Goal: Information Seeking & Learning: Check status

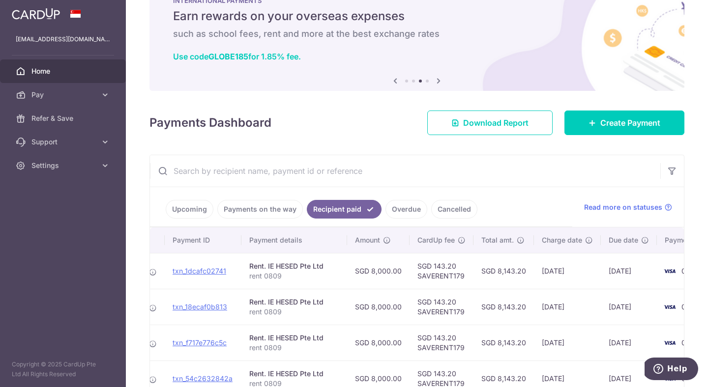
scroll to position [38, 0]
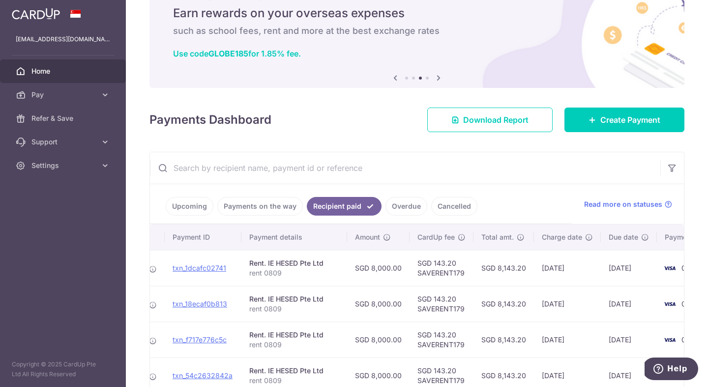
click at [446, 206] on link "Cancelled" at bounding box center [454, 206] width 46 height 19
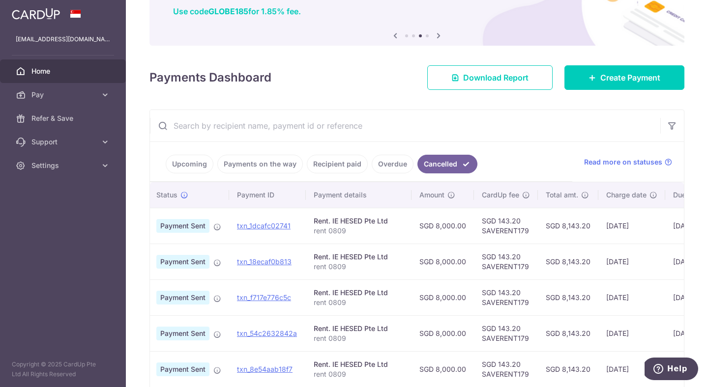
scroll to position [0, 0]
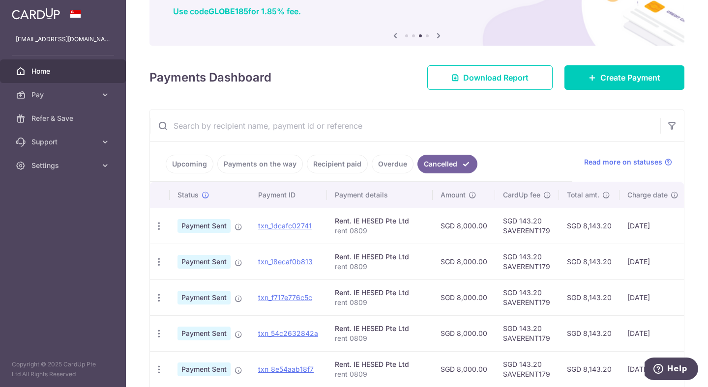
click at [390, 159] on link "Overdue" at bounding box center [393, 164] width 42 height 19
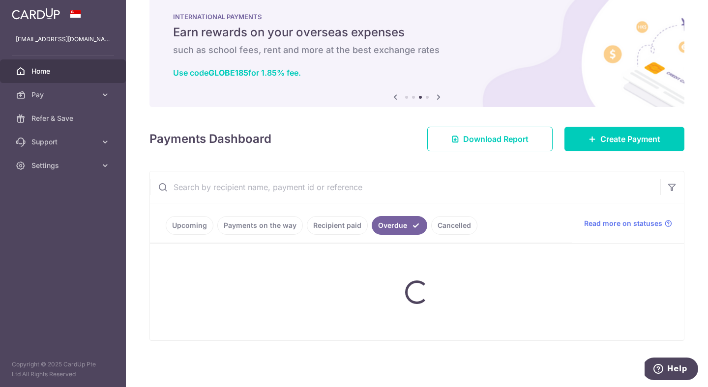
scroll to position [80, 0]
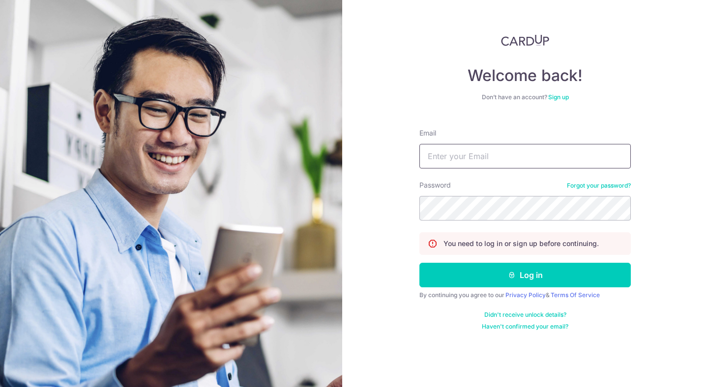
drag, startPoint x: 0, startPoint y: 0, endPoint x: 466, endPoint y: 156, distance: 491.6
click at [466, 156] on input "Email" at bounding box center [524, 156] width 211 height 25
type input "[EMAIL_ADDRESS][DOMAIN_NAME]"
click at [419, 263] on button "Log in" at bounding box center [524, 275] width 211 height 25
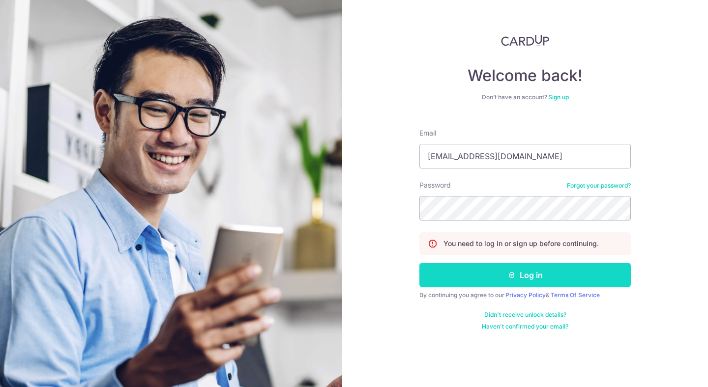
click at [515, 276] on button "Log in" at bounding box center [524, 275] width 211 height 25
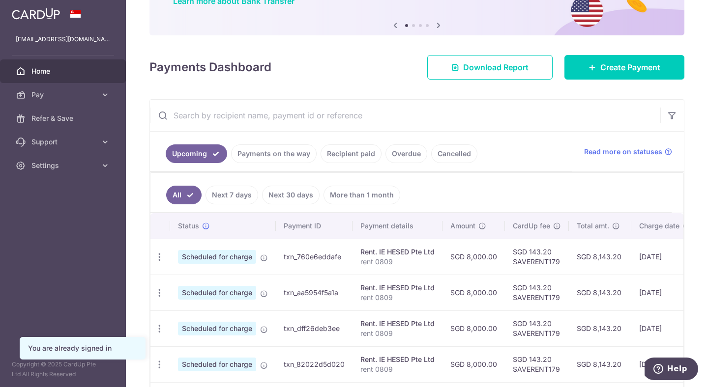
scroll to position [91, 0]
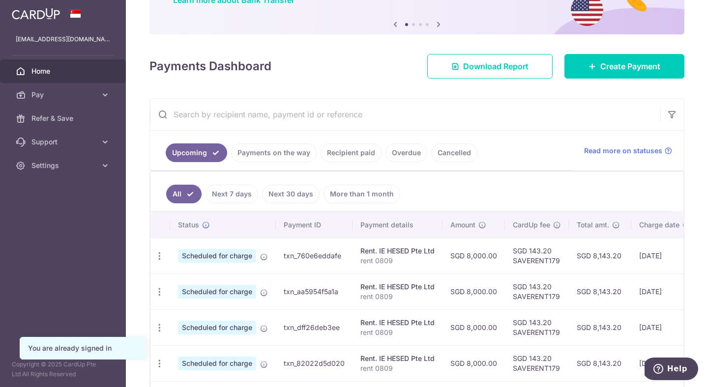
click at [450, 148] on link "Cancelled" at bounding box center [454, 153] width 46 height 19
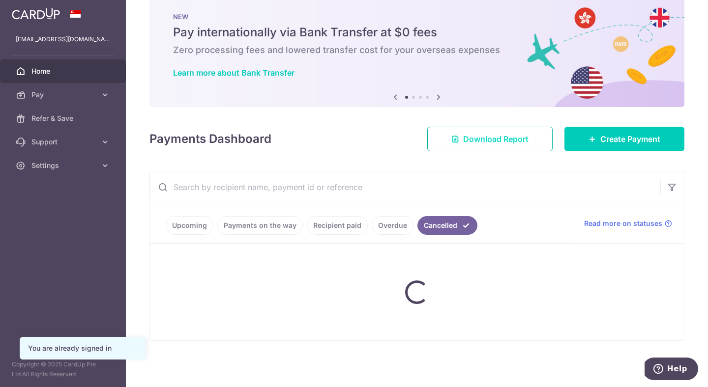
scroll to position [0, 0]
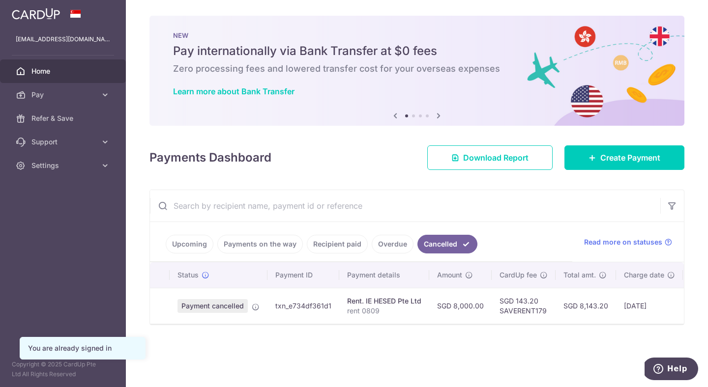
click at [489, 300] on td "SGD 8,000.00" at bounding box center [460, 306] width 62 height 36
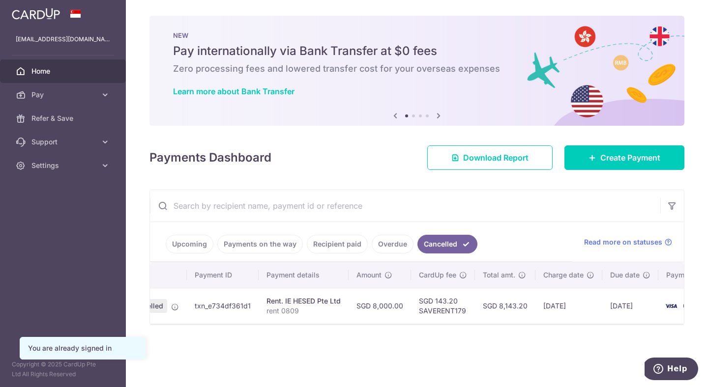
scroll to position [0, 123]
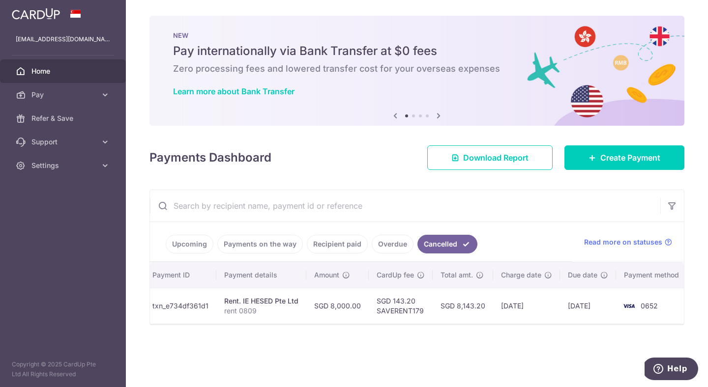
click at [398, 304] on td "SGD 143.20 SAVERENT179" at bounding box center [401, 306] width 64 height 36
click at [589, 312] on td "04/10/2025" at bounding box center [588, 306] width 56 height 36
click at [601, 304] on td "04/10/2025" at bounding box center [588, 306] width 56 height 36
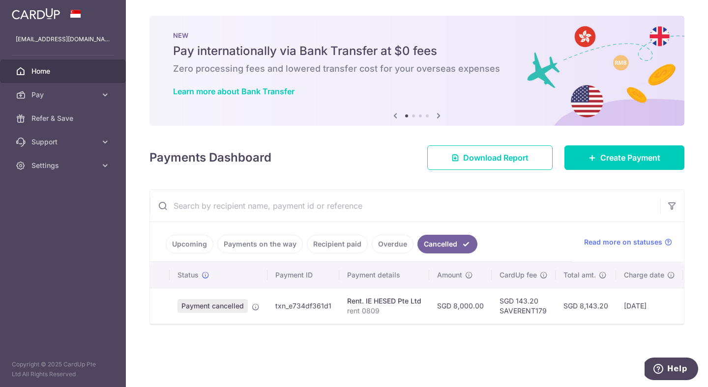
click at [216, 307] on span "Payment cancelled" at bounding box center [212, 306] width 70 height 14
click at [323, 308] on td "txn_e734df361d1" at bounding box center [303, 306] width 72 height 36
click at [324, 308] on td "txn_e734df361d1" at bounding box center [303, 306] width 72 height 36
click at [275, 240] on link "Payments on the way" at bounding box center [260, 244] width 86 height 19
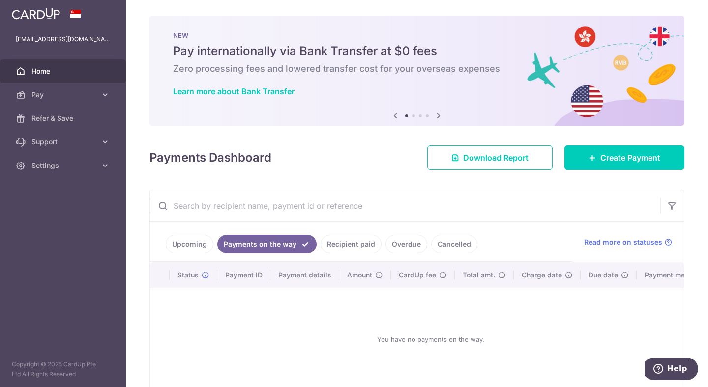
click at [197, 244] on link "Upcoming" at bounding box center [190, 244] width 48 height 19
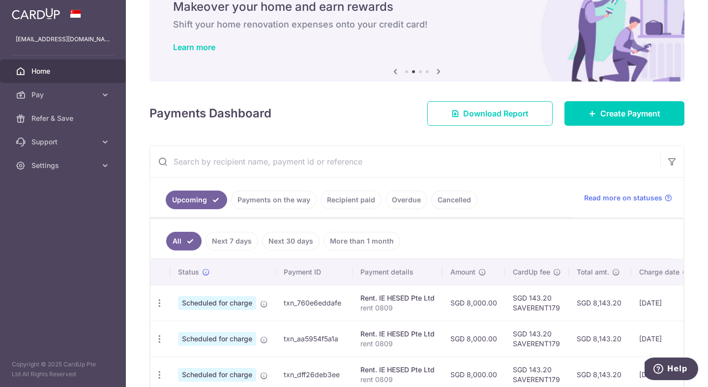
scroll to position [45, 0]
click at [457, 199] on link "Cancelled" at bounding box center [454, 199] width 46 height 19
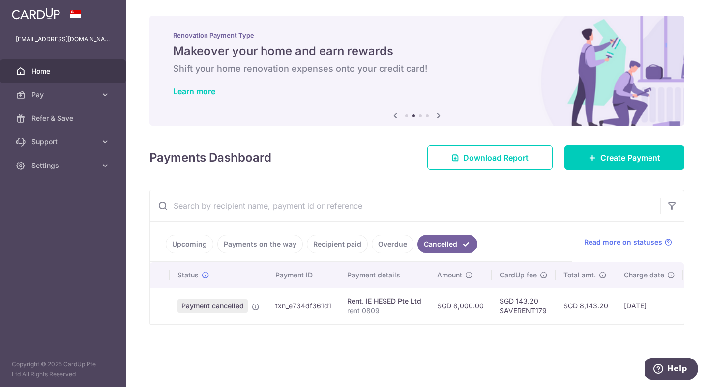
scroll to position [0, 0]
click at [457, 198] on input "text" at bounding box center [405, 205] width 510 height 31
click at [356, 291] on td "Rent. IE HESED Pte Ltd rent 0809" at bounding box center [384, 306] width 90 height 36
click at [292, 308] on td "txn_e734df361d1" at bounding box center [303, 306] width 72 height 36
click at [256, 308] on icon at bounding box center [256, 307] width 8 height 8
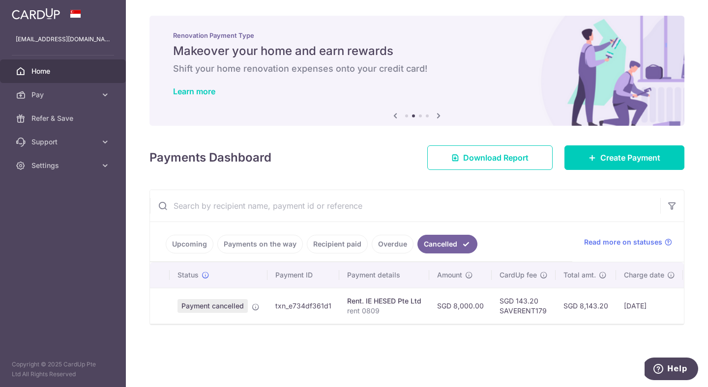
click at [284, 310] on td "txn_e734df361d1" at bounding box center [303, 306] width 72 height 36
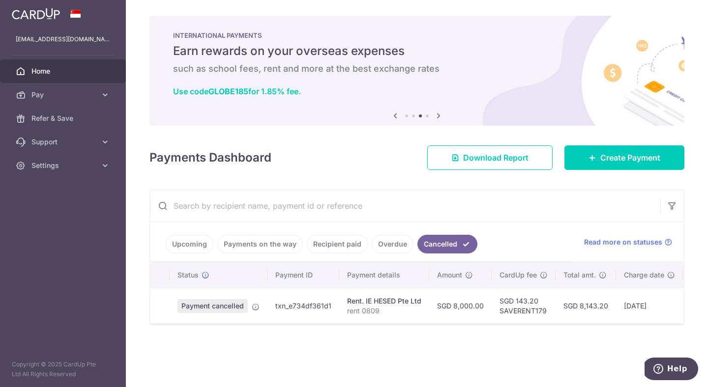
drag, startPoint x: 311, startPoint y: 321, endPoint x: 595, endPoint y: -55, distance: 471.0
click at [595, 0] on html "emmanuelchia92@gmail.com Home Pay Payments Recipients Cards Refer & Save Suppor…" at bounding box center [354, 193] width 708 height 387
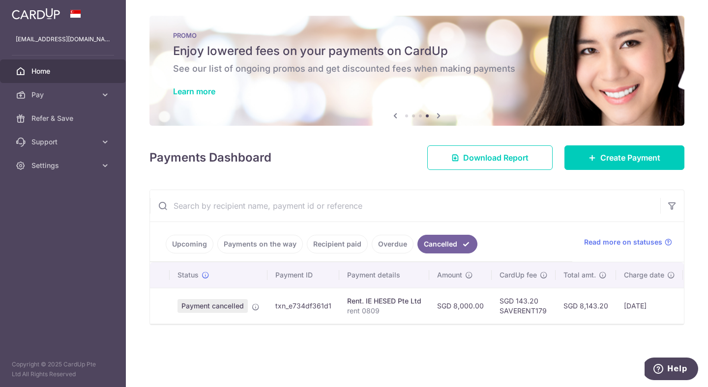
click at [690, 249] on div "× Pause Schedule Pause all future payments in this series Pause just this one p…" at bounding box center [417, 193] width 582 height 387
click at [162, 302] on td at bounding box center [160, 306] width 20 height 36
click at [161, 302] on td at bounding box center [160, 306] width 20 height 36
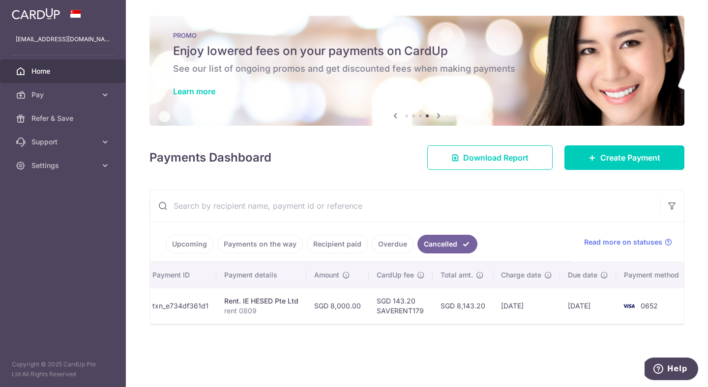
click at [654, 310] on td "0652" at bounding box center [653, 306] width 75 height 36
click at [654, 311] on td "0652" at bounding box center [653, 306] width 75 height 36
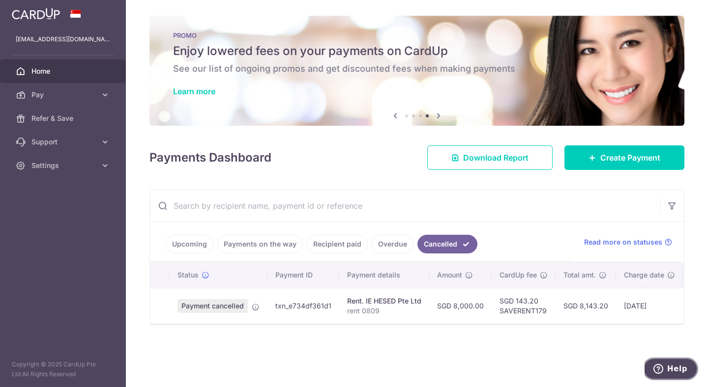
click at [662, 371] on icon "Help" at bounding box center [658, 369] width 10 height 10
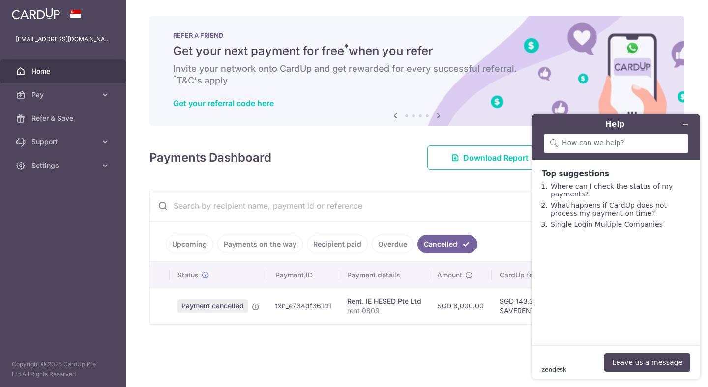
click at [556, 368] on icon "zendesk .cls-1{fill:#03363d;}" at bounding box center [554, 369] width 25 height 5
click at [585, 355] on div "zendesk .cls-1{fill:#03363d;} Leave us a message" at bounding box center [616, 363] width 148 height 19
click at [628, 272] on main "Top suggestions Where can I check the status of my payments? What happens if Ca…" at bounding box center [617, 253] width 161 height 186
click at [607, 140] on input "search" at bounding box center [622, 143] width 120 height 9
type input "i have a cancelled payment"
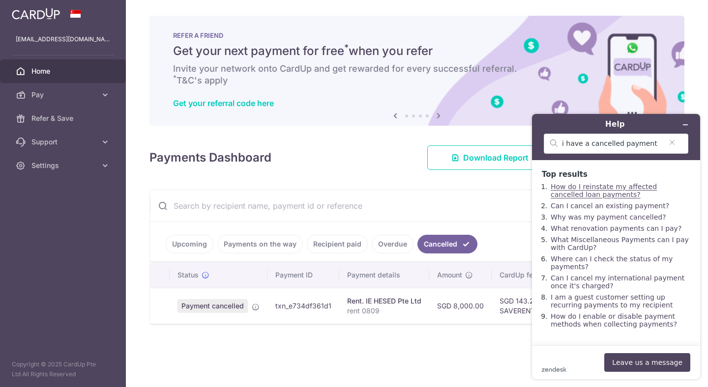
click at [606, 187] on link "How do I reinstate my affected cancelled loan payments?" at bounding box center [604, 191] width 106 height 16
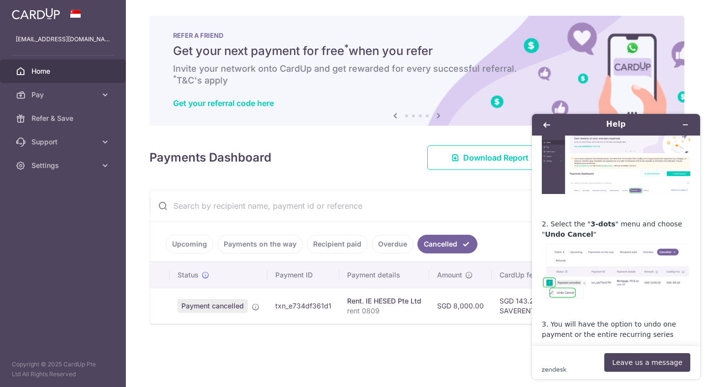
scroll to position [181, 0]
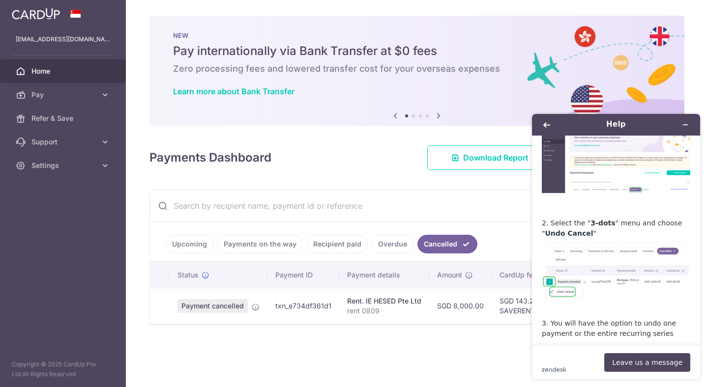
click at [164, 308] on td at bounding box center [160, 306] width 20 height 36
click at [163, 308] on td at bounding box center [160, 306] width 20 height 36
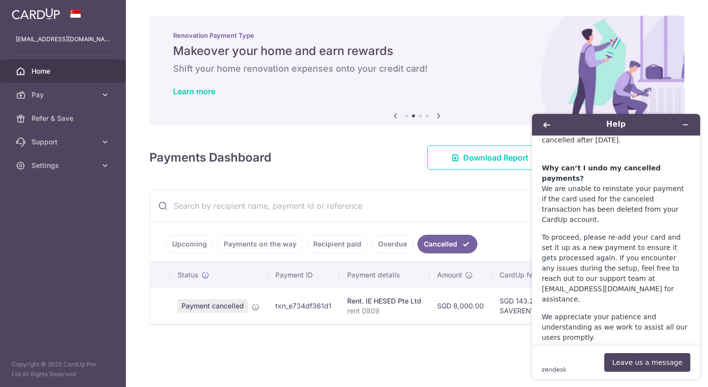
scroll to position [1315, 0]
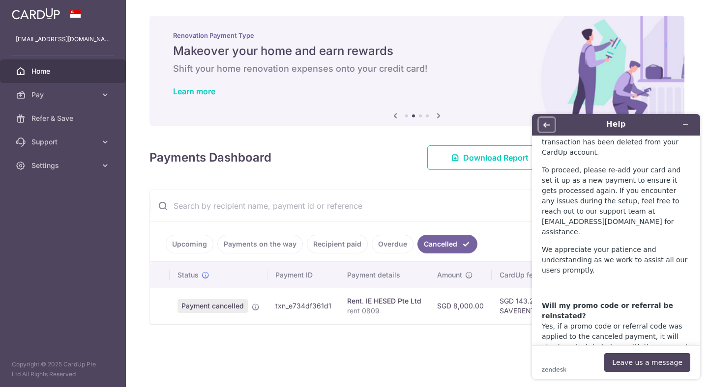
click at [540, 126] on button "Back" at bounding box center [547, 125] width 16 height 14
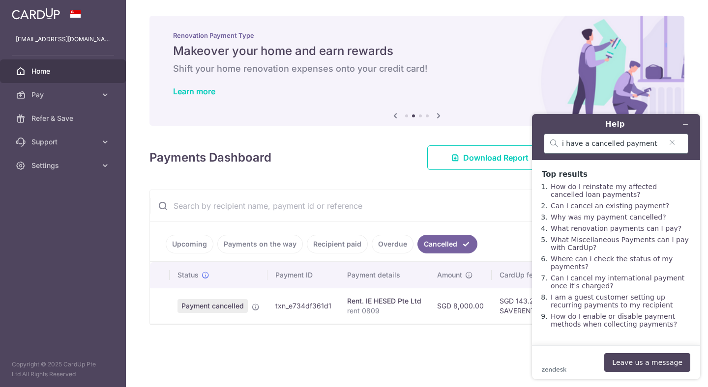
click at [672, 139] on div "i have a cancelled payment" at bounding box center [616, 144] width 145 height 20
click at [682, 130] on button "Minimise widget" at bounding box center [686, 125] width 16 height 14
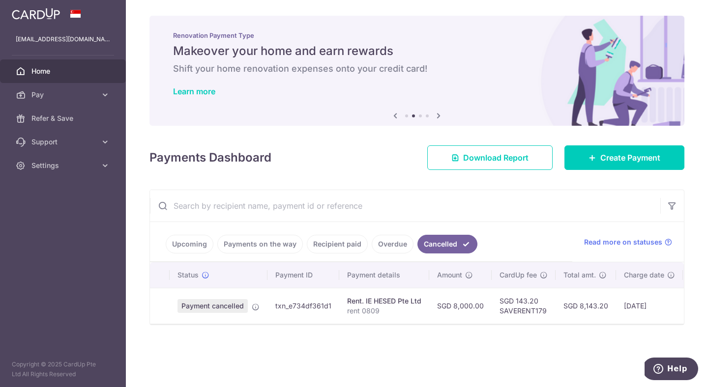
click at [159, 294] on td at bounding box center [160, 306] width 20 height 36
click at [159, 320] on td at bounding box center [160, 306] width 20 height 36
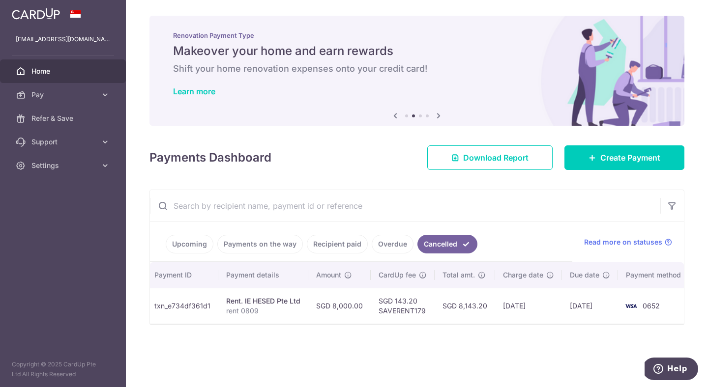
scroll to position [0, 0]
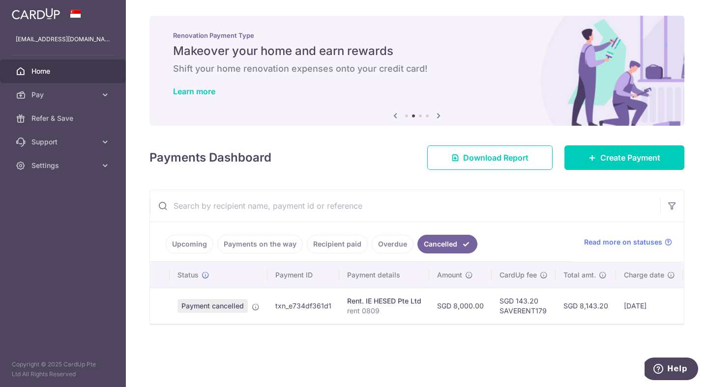
click at [166, 301] on td at bounding box center [160, 306] width 20 height 36
click at [265, 245] on link "Payments on the way" at bounding box center [260, 244] width 86 height 19
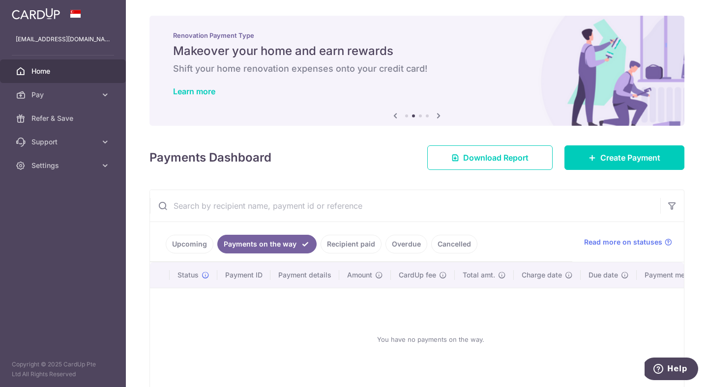
click at [192, 246] on link "Upcoming" at bounding box center [190, 244] width 48 height 19
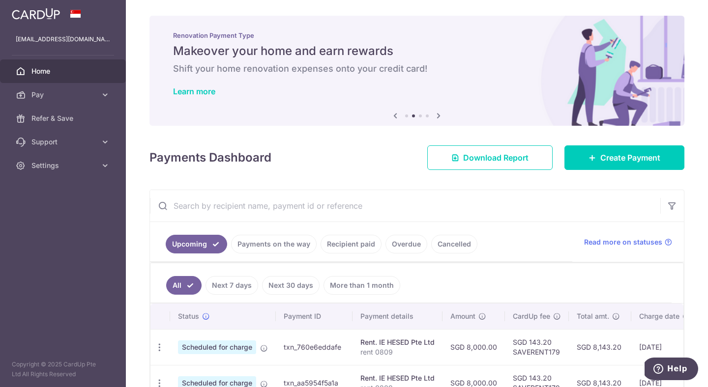
scroll to position [26, 0]
